Goal: Task Accomplishment & Management: Use online tool/utility

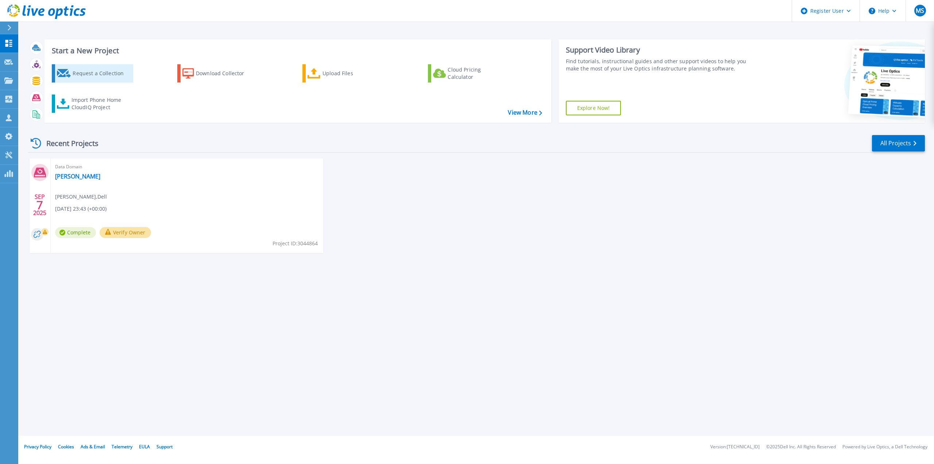
click at [83, 71] on div "Request a Collection" at bounding box center [102, 73] width 58 height 15
click at [80, 106] on div "Import Phone Home CloudIQ Project" at bounding box center [100, 103] width 57 height 15
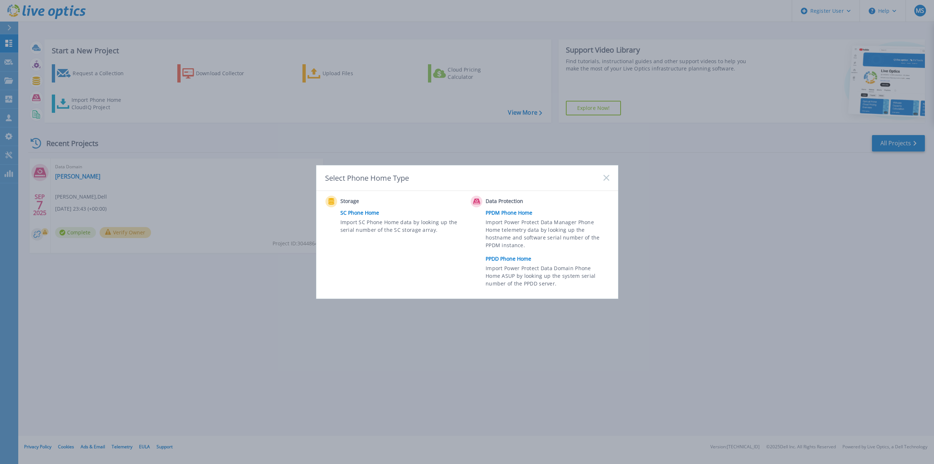
click at [607, 179] on icon at bounding box center [607, 178] width 6 height 6
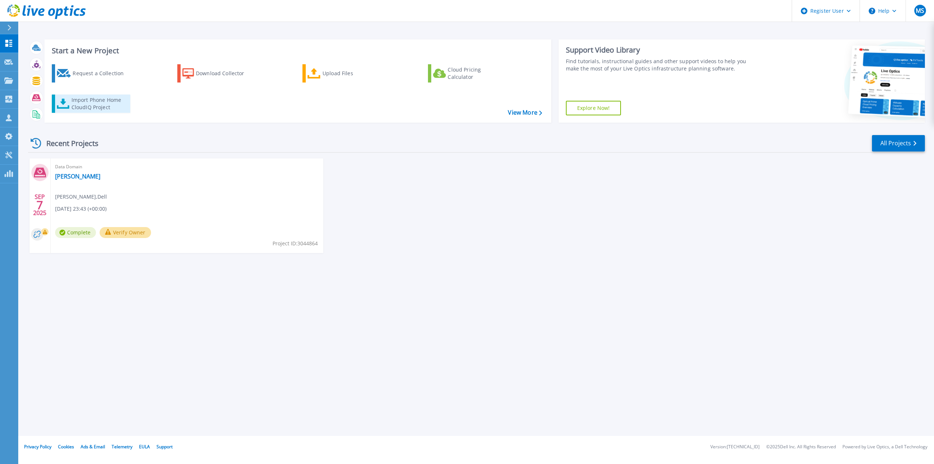
click at [99, 106] on div "Import Phone Home CloudIQ Project" at bounding box center [100, 103] width 57 height 15
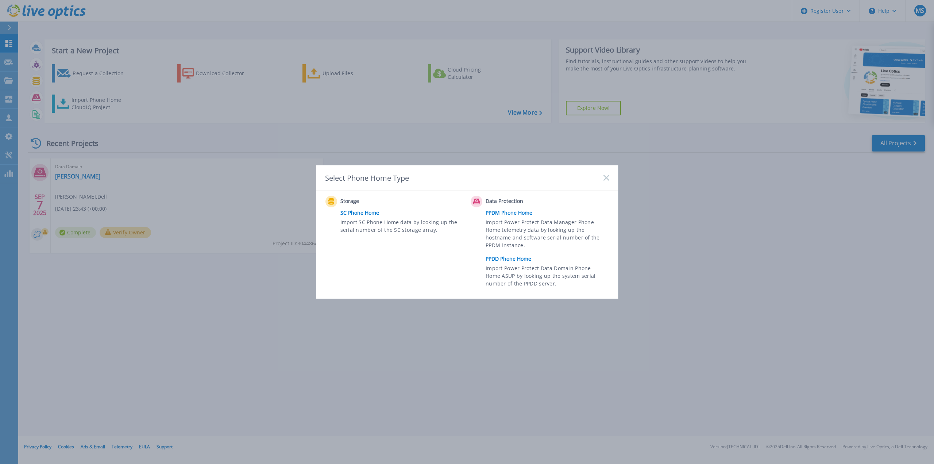
click at [356, 212] on link "SC Phone Home" at bounding box center [403, 212] width 127 height 11
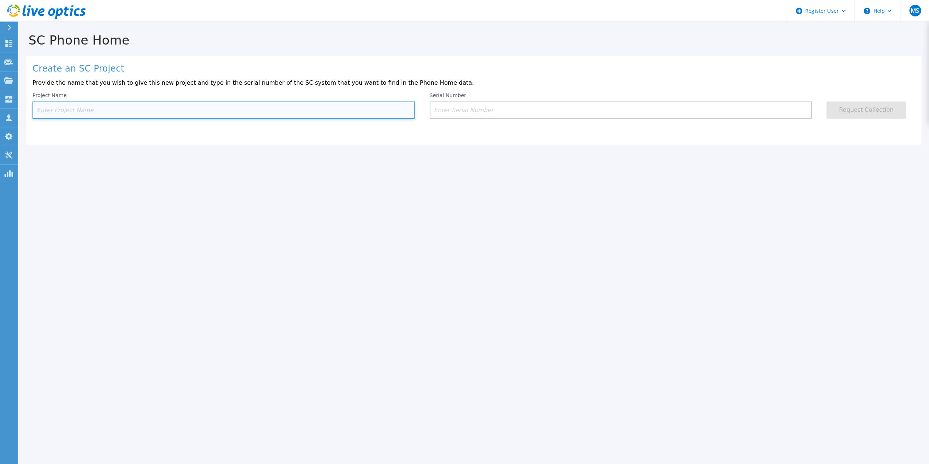
click at [314, 108] on input at bounding box center [223, 109] width 382 height 17
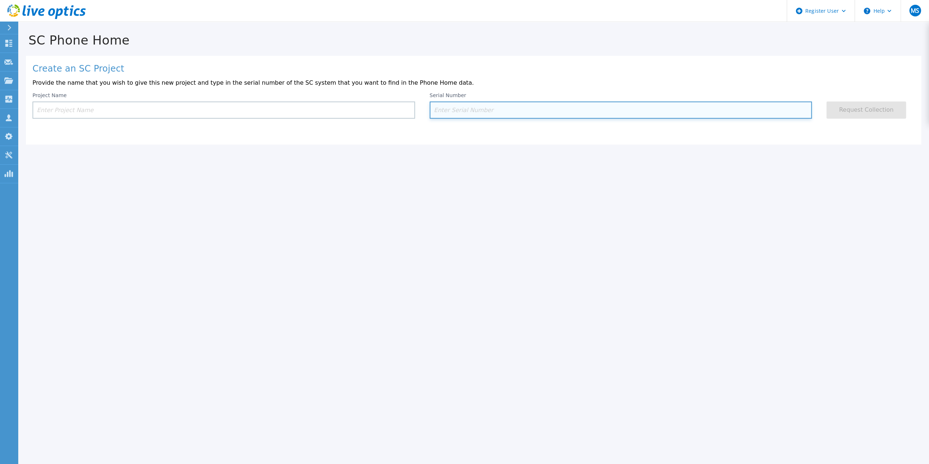
click at [473, 113] on input at bounding box center [620, 109] width 382 height 17
paste input "DE41022303"
type input "DE41022303"
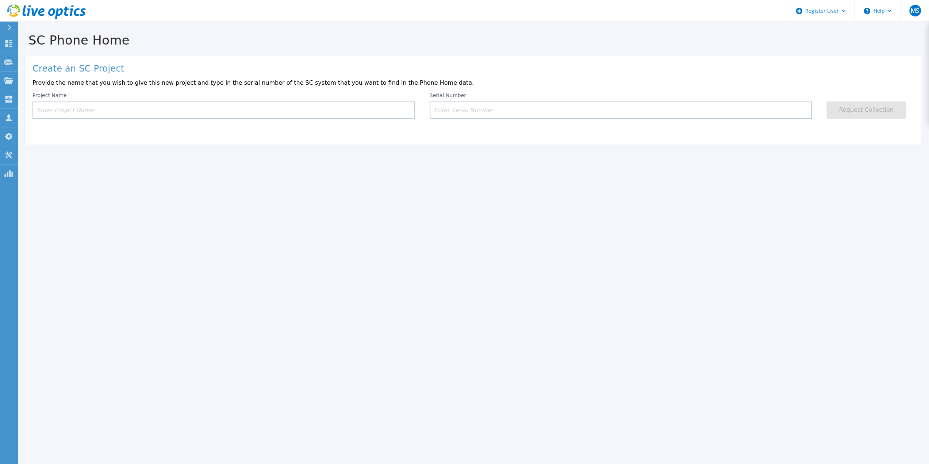
drag, startPoint x: 165, startPoint y: 76, endPoint x: 158, endPoint y: 72, distance: 8.5
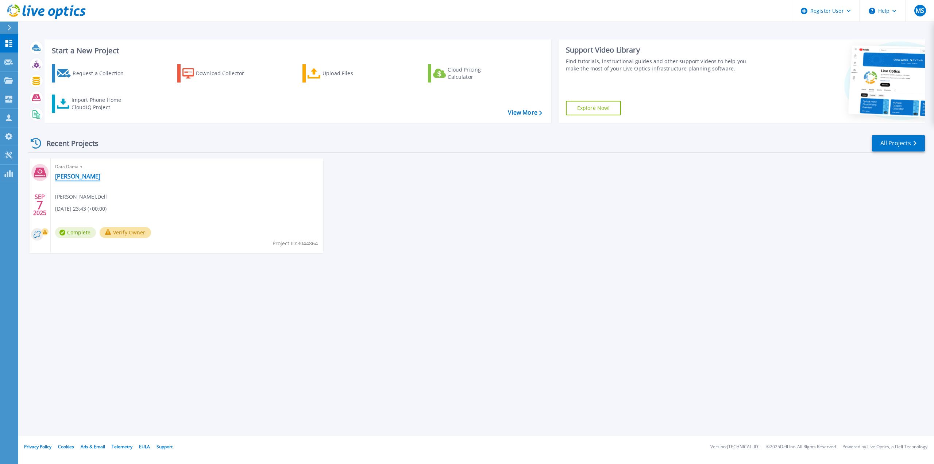
click at [66, 178] on link "[PERSON_NAME]" at bounding box center [77, 176] width 45 height 7
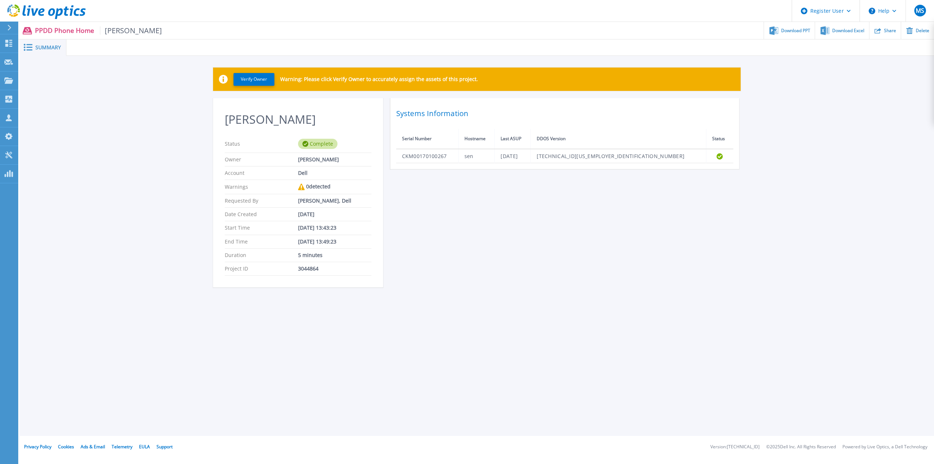
drag, startPoint x: 82, startPoint y: 72, endPoint x: 77, endPoint y: 72, distance: 5.1
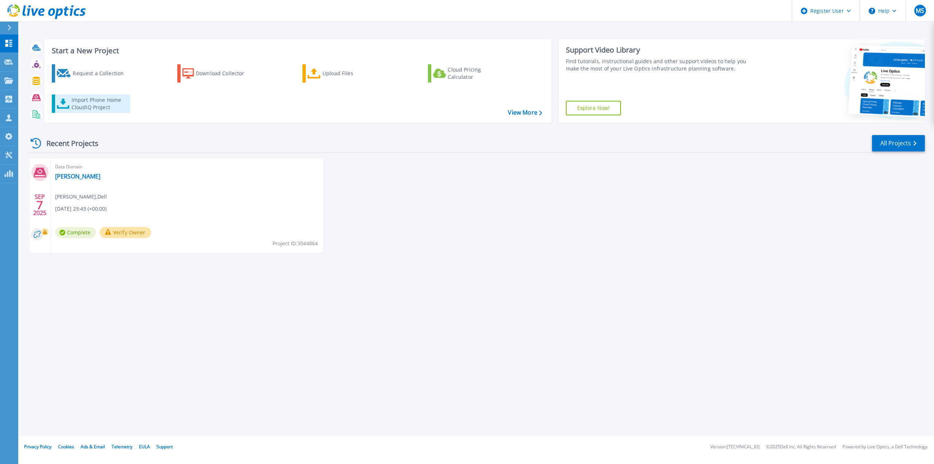
click at [77, 103] on div "Import Phone Home CloudIQ Project" at bounding box center [100, 103] width 57 height 15
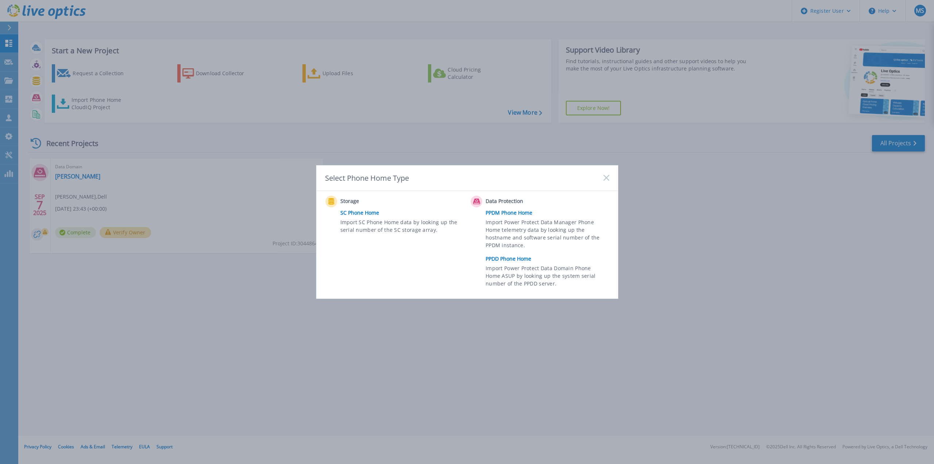
click at [514, 213] on link "PPDM Phone Home" at bounding box center [549, 212] width 127 height 11
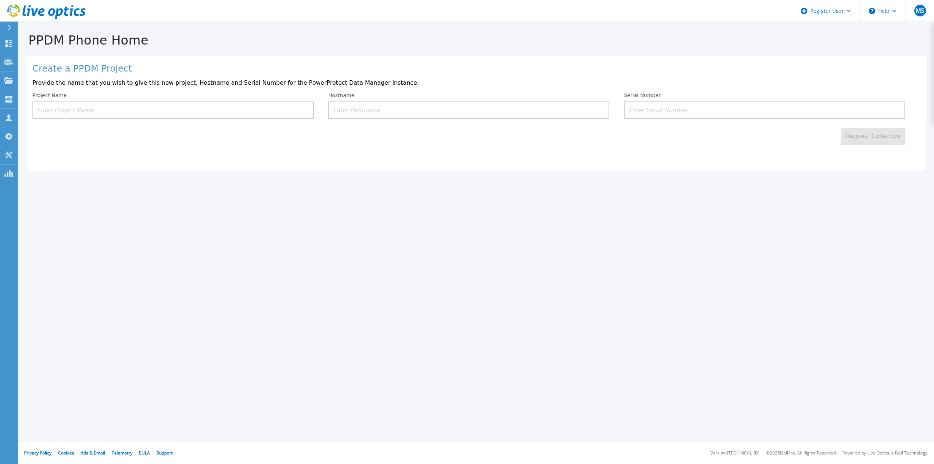
click at [104, 108] on input at bounding box center [172, 109] width 281 height 17
type input "Ethan-Stanwell"
click at [656, 109] on input at bounding box center [764, 109] width 281 height 17
paste input "DE410223032527"
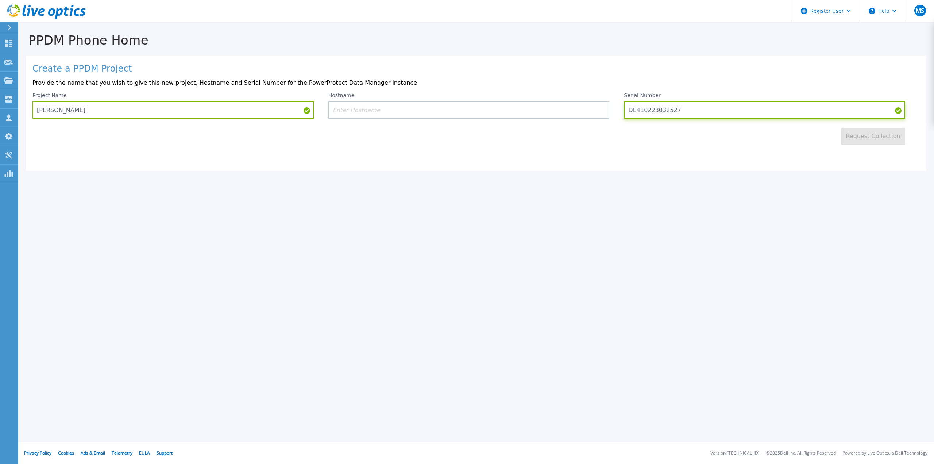
type input "DE410223032527"
click at [774, 144] on div "Request Collection" at bounding box center [475, 132] width 887 height 26
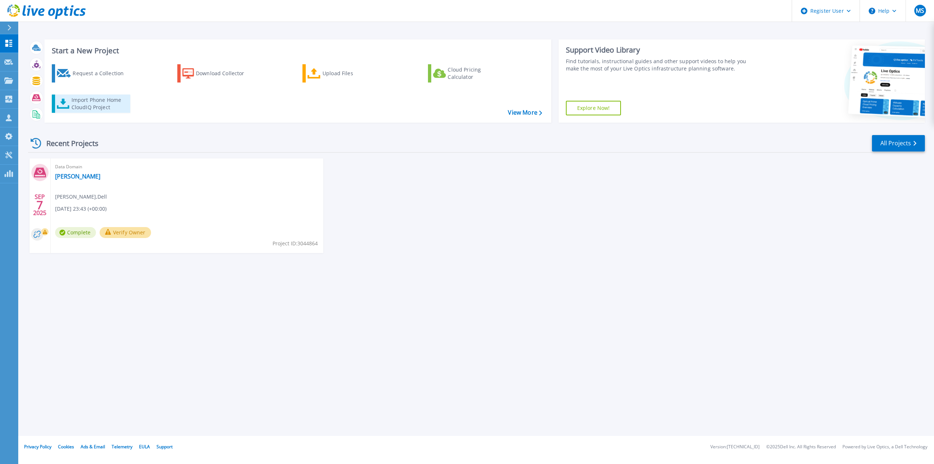
click at [84, 105] on div "Import Phone Home CloudIQ Project" at bounding box center [100, 103] width 57 height 15
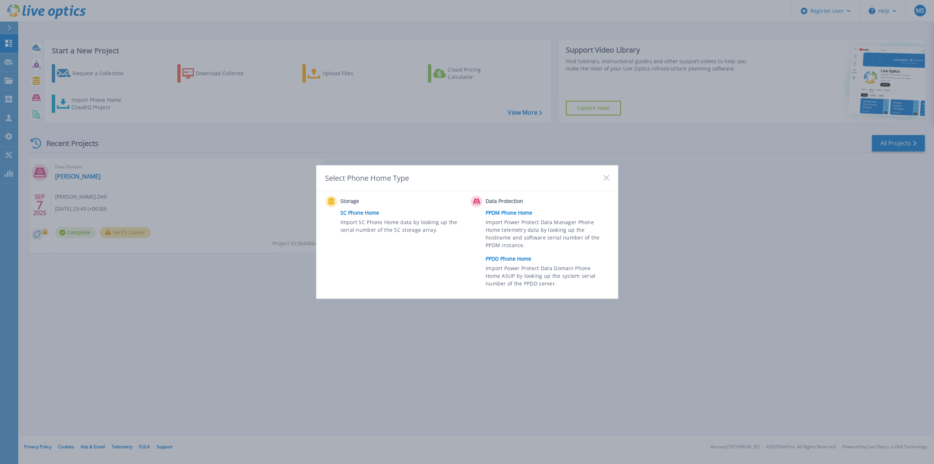
drag, startPoint x: 508, startPoint y: 260, endPoint x: 513, endPoint y: 262, distance: 5.6
click at [508, 260] on link "PPDD Phone Home" at bounding box center [549, 258] width 127 height 11
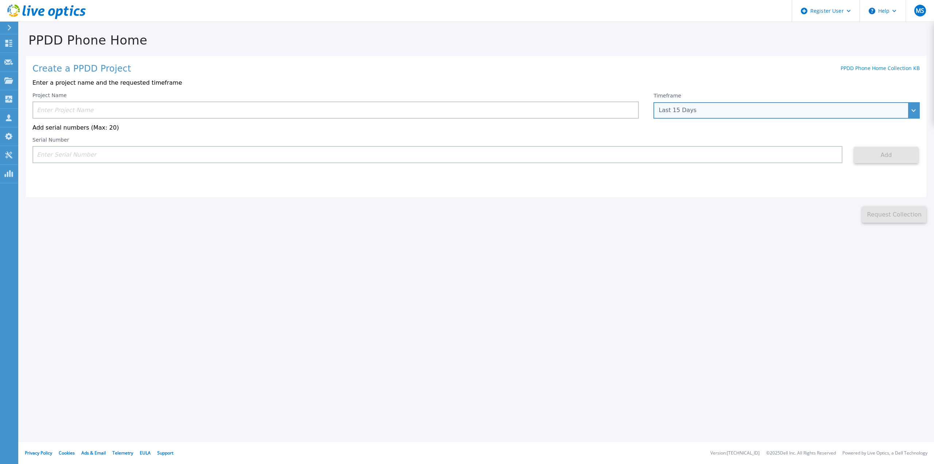
click at [713, 112] on div "Last 15 Days" at bounding box center [783, 110] width 248 height 7
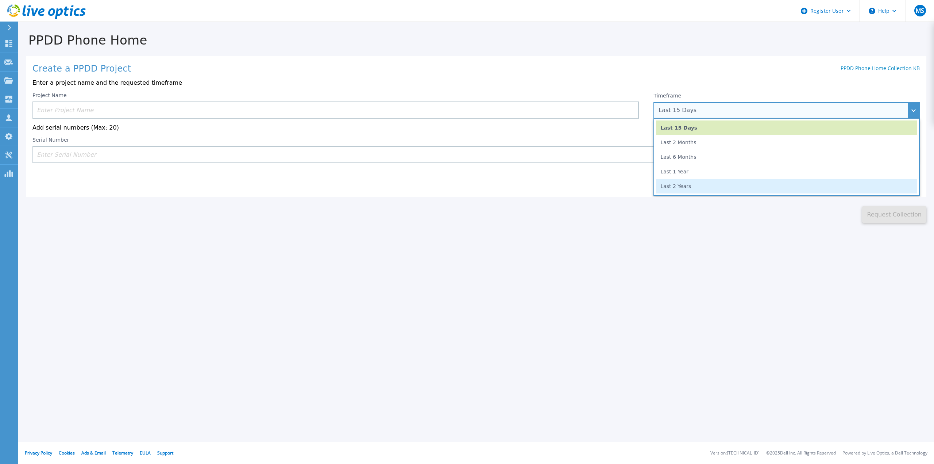
click at [688, 185] on li "Last 2 Years" at bounding box center [786, 186] width 261 height 15
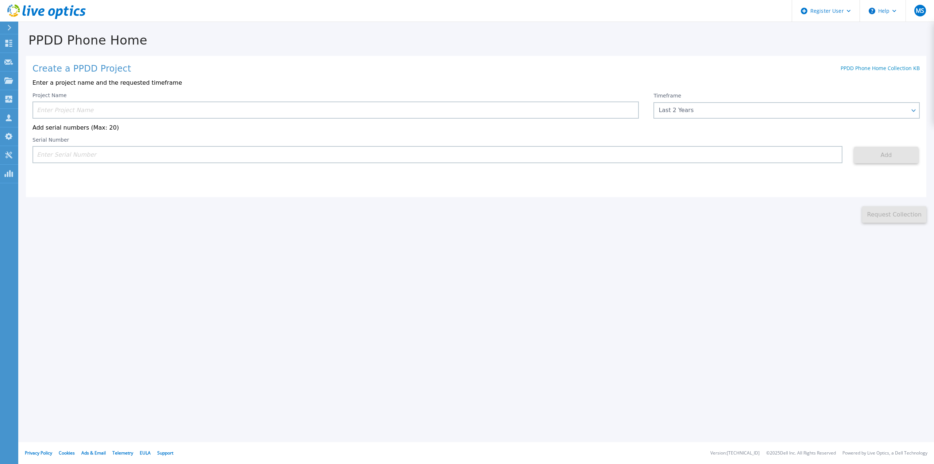
click at [80, 155] on input at bounding box center [437, 154] width 810 height 17
paste input "[URL]"
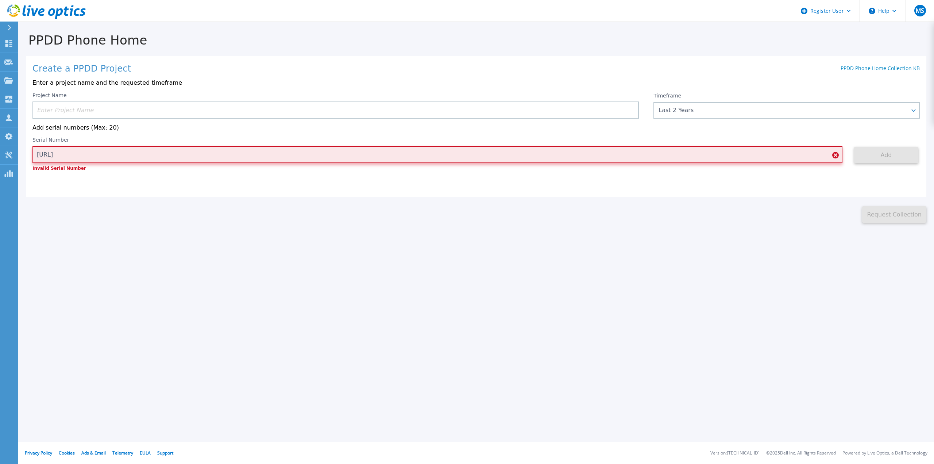
type input "[URL]"
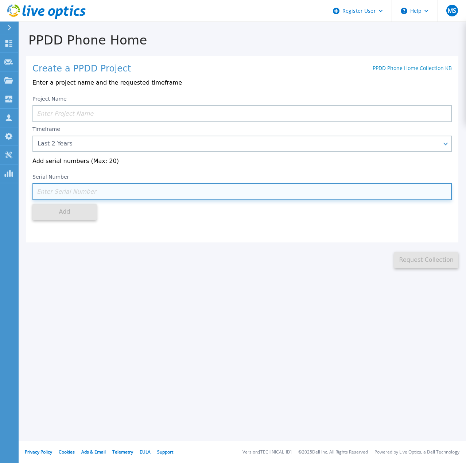
click at [77, 194] on input at bounding box center [242, 191] width 420 height 17
paste input "DE410223032527"
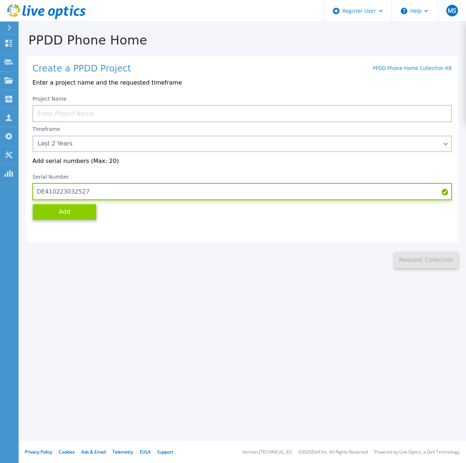
type input "DE410223032527"
click at [64, 217] on button "Add" at bounding box center [64, 212] width 64 height 16
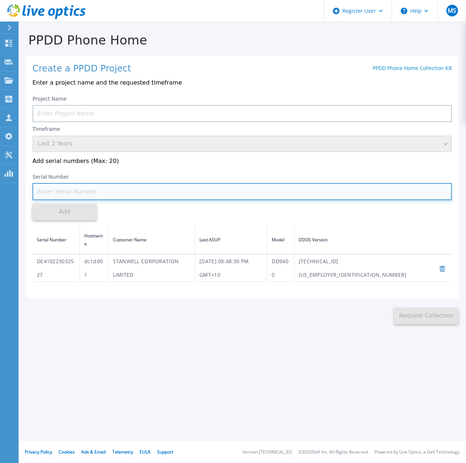
click at [74, 197] on input at bounding box center [242, 191] width 420 height 17
paste input "CKM00192300191"
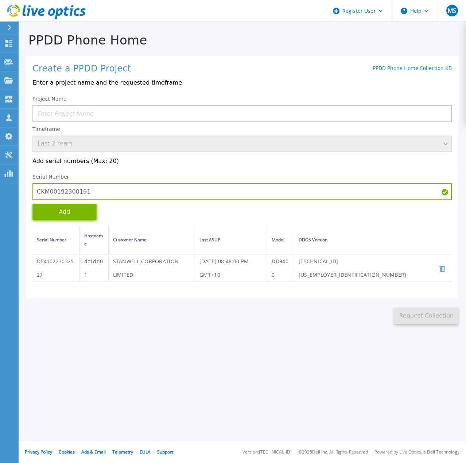
click at [71, 212] on button "Add" at bounding box center [64, 212] width 64 height 16
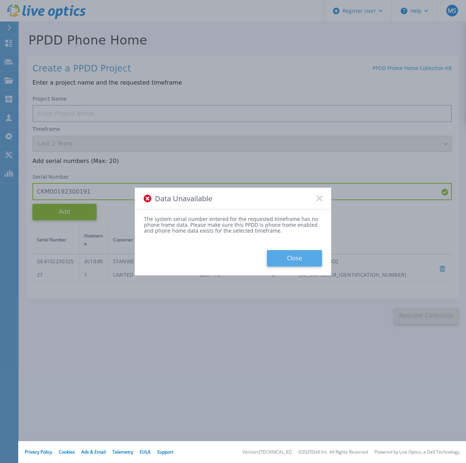
click at [292, 260] on button "Close" at bounding box center [294, 258] width 55 height 16
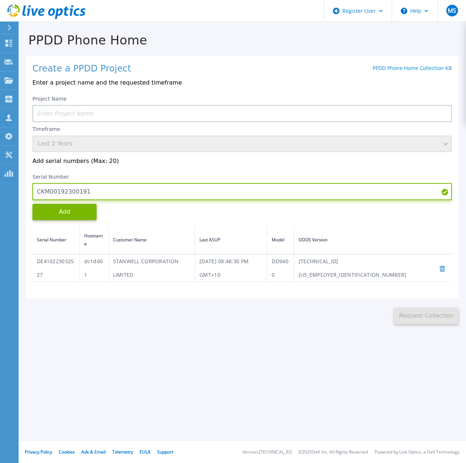
drag, startPoint x: 80, startPoint y: 193, endPoint x: 22, endPoint y: 194, distance: 58.0
click at [22, 194] on div "PPDD Phone Home Create a PPDD Project PPDD Phone Home Collection KB Enter a pro…" at bounding box center [242, 173] width 448 height 302
paste input "DE410223032528"
type input "DE410223032528"
click at [56, 212] on button "Add" at bounding box center [64, 212] width 64 height 16
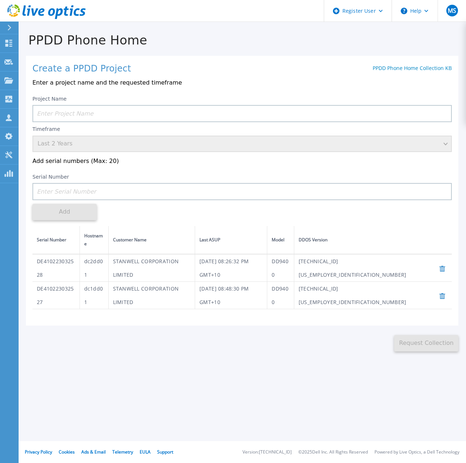
click at [96, 110] on input at bounding box center [242, 113] width 420 height 17
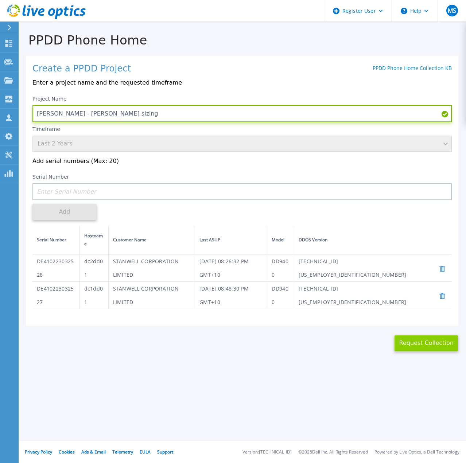
type input "Ethan - BaaS sizing"
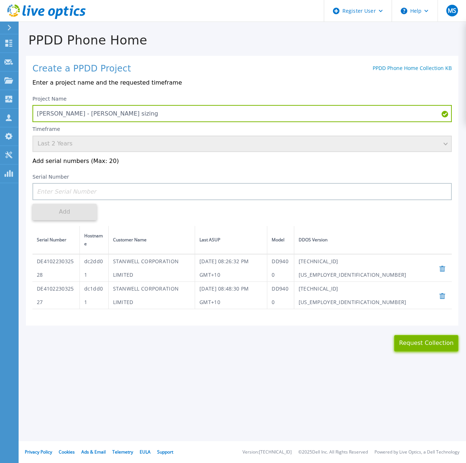
click at [425, 335] on button "Request Collection" at bounding box center [426, 343] width 64 height 16
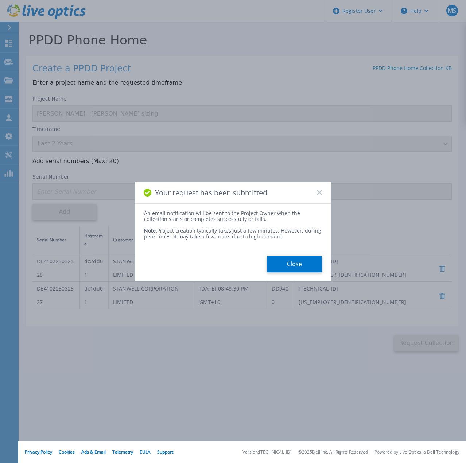
drag, startPoint x: 299, startPoint y: 266, endPoint x: 285, endPoint y: 262, distance: 14.9
click at [299, 266] on button "Close" at bounding box center [294, 264] width 55 height 16
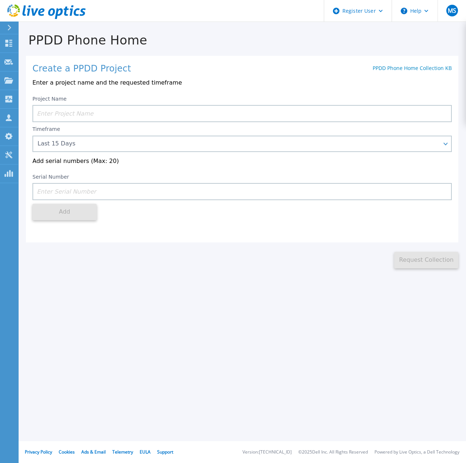
click at [316, 71] on div "Create a PPDD Project PPDD Phone Home Collection KB" at bounding box center [242, 69] width 420 height 10
click at [12, 26] on div at bounding box center [13, 28] width 12 height 12
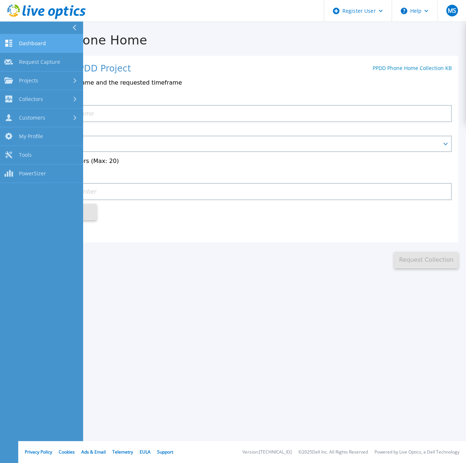
drag, startPoint x: 26, startPoint y: 44, endPoint x: 32, endPoint y: 45, distance: 5.5
click at [26, 44] on span "Dashboard" at bounding box center [32, 43] width 27 height 7
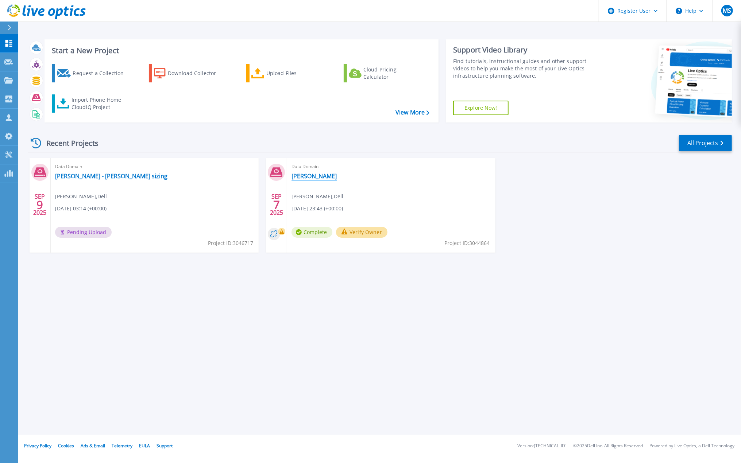
click at [298, 174] on link "[PERSON_NAME]" at bounding box center [314, 176] width 45 height 7
click at [88, 177] on link "[PERSON_NAME] - [PERSON_NAME] sizing" at bounding box center [111, 176] width 112 height 7
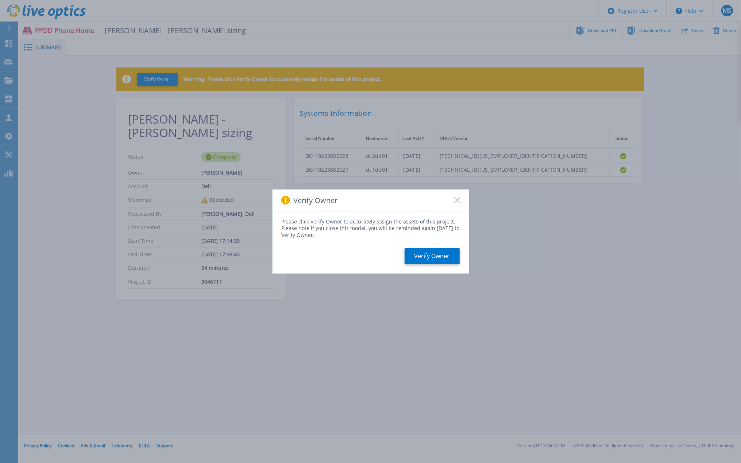
click at [458, 200] on rect at bounding box center [457, 200] width 6 height 6
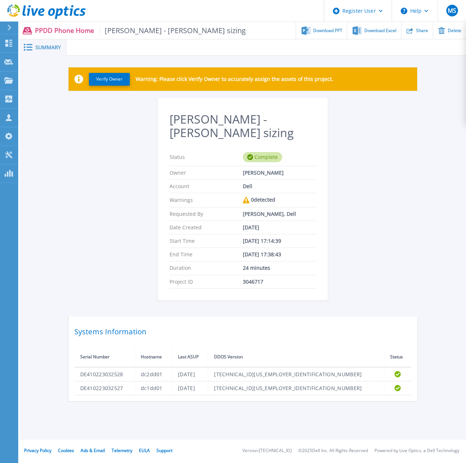
click at [70, 135] on div "Ethan - BaaS sizing Status Complete Owner Mark Szylkarski Account Dell Warnings…" at bounding box center [243, 249] width 349 height 303
click at [385, 194] on div "Ethan - BaaS sizing Status Complete Owner Mark Szylkarski Account Dell Warnings…" at bounding box center [243, 249] width 349 height 303
click at [321, 30] on span "Download PPT" at bounding box center [327, 30] width 29 height 4
